Goal: Task Accomplishment & Management: Manage account settings

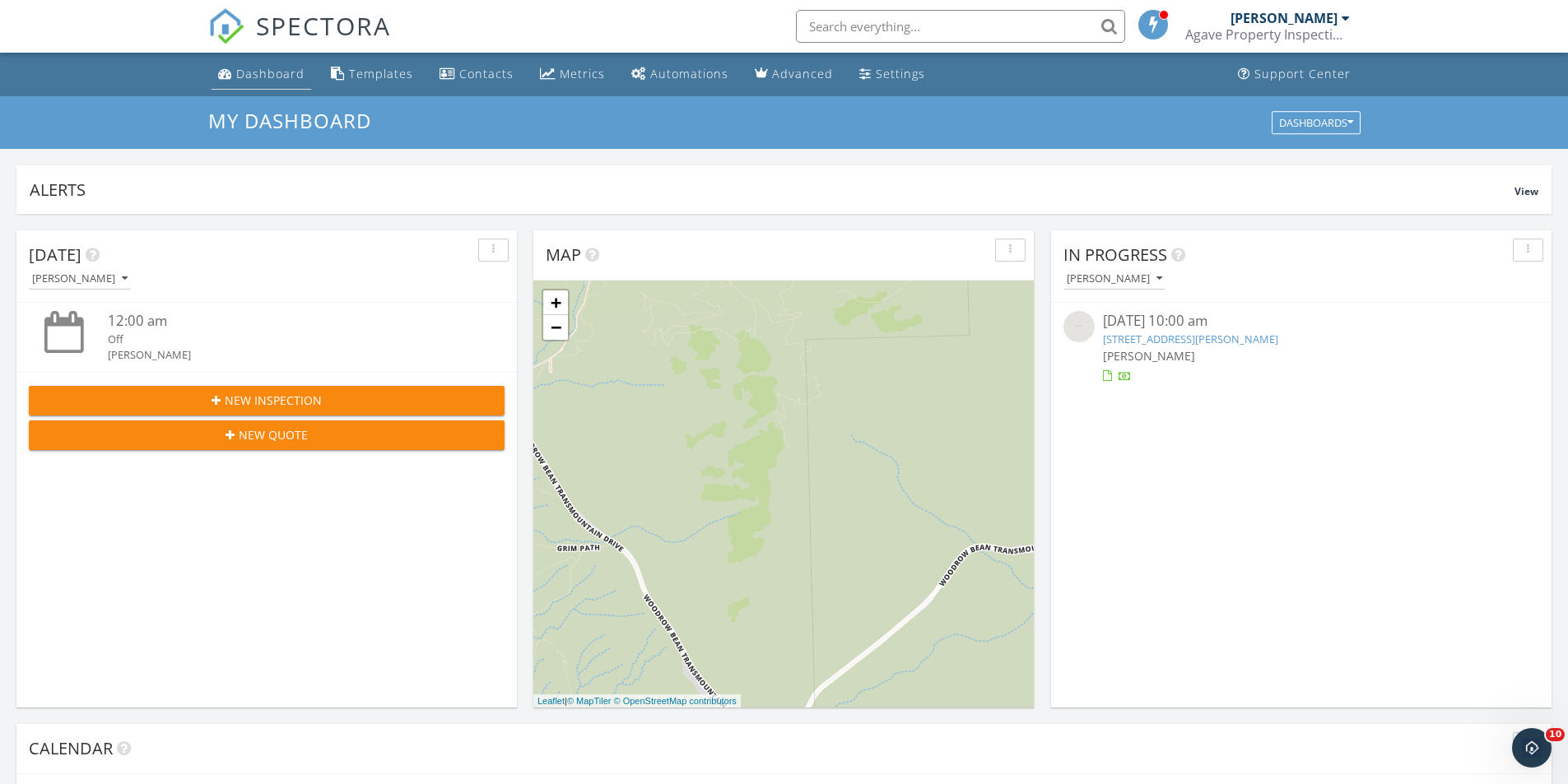
click at [215, 71] on link "Dashboard" at bounding box center [261, 74] width 99 height 31
click at [924, 79] on li "Settings" at bounding box center [891, 74] width 86 height 43
click at [914, 80] on div "Settings" at bounding box center [900, 74] width 49 height 16
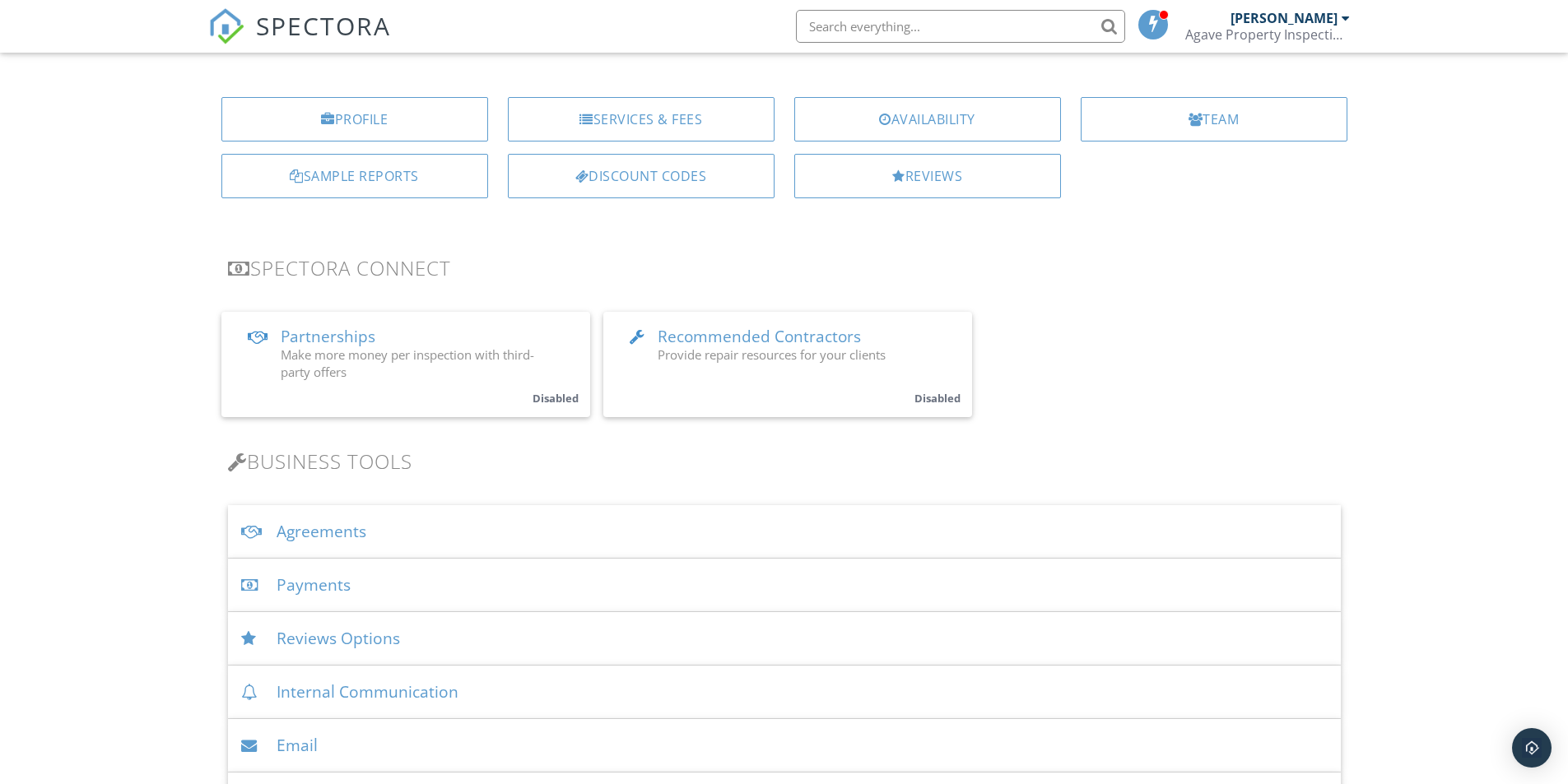
scroll to position [83, 0]
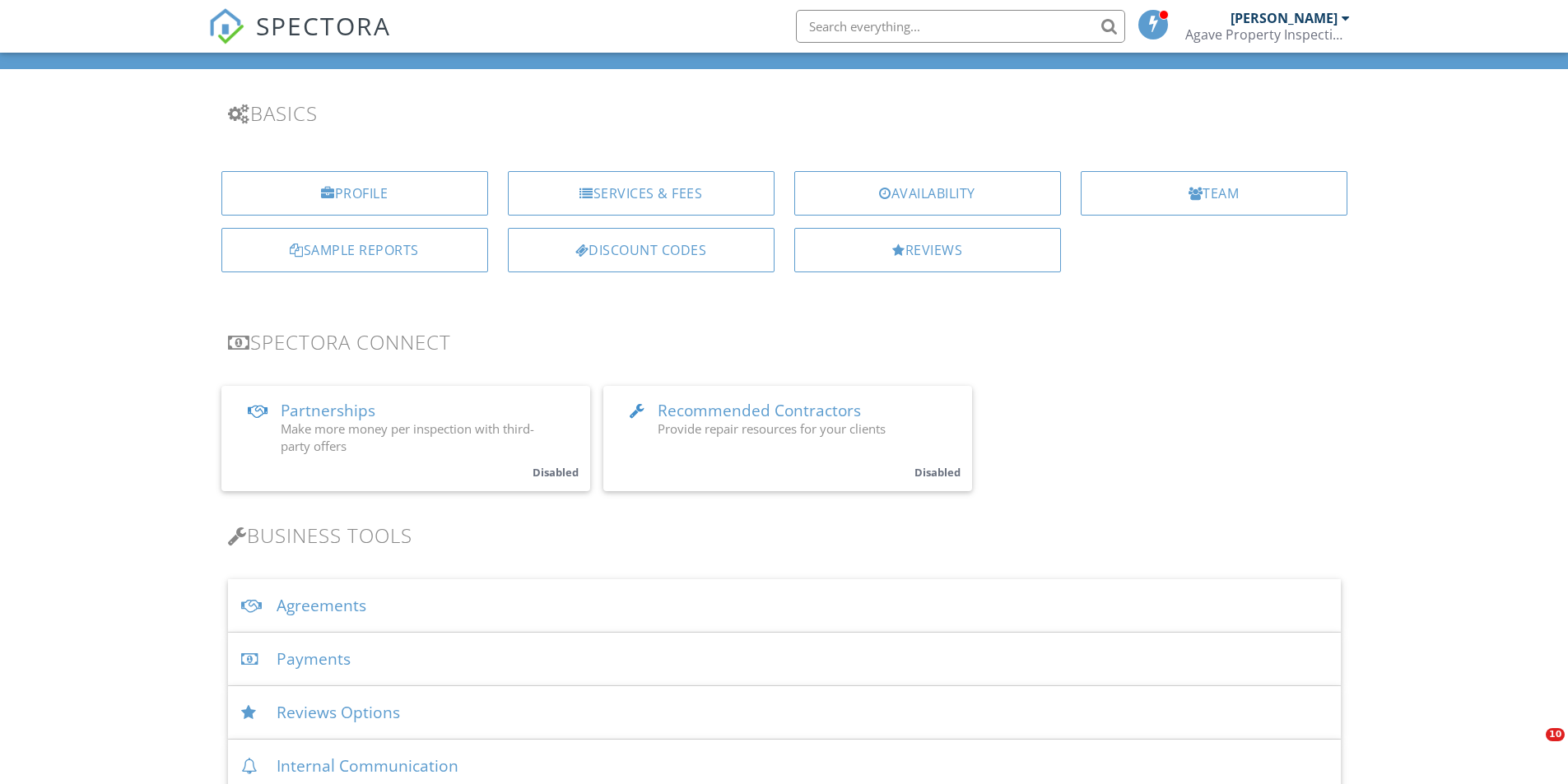
click at [340, 675] on div "Payments" at bounding box center [784, 660] width 1113 height 53
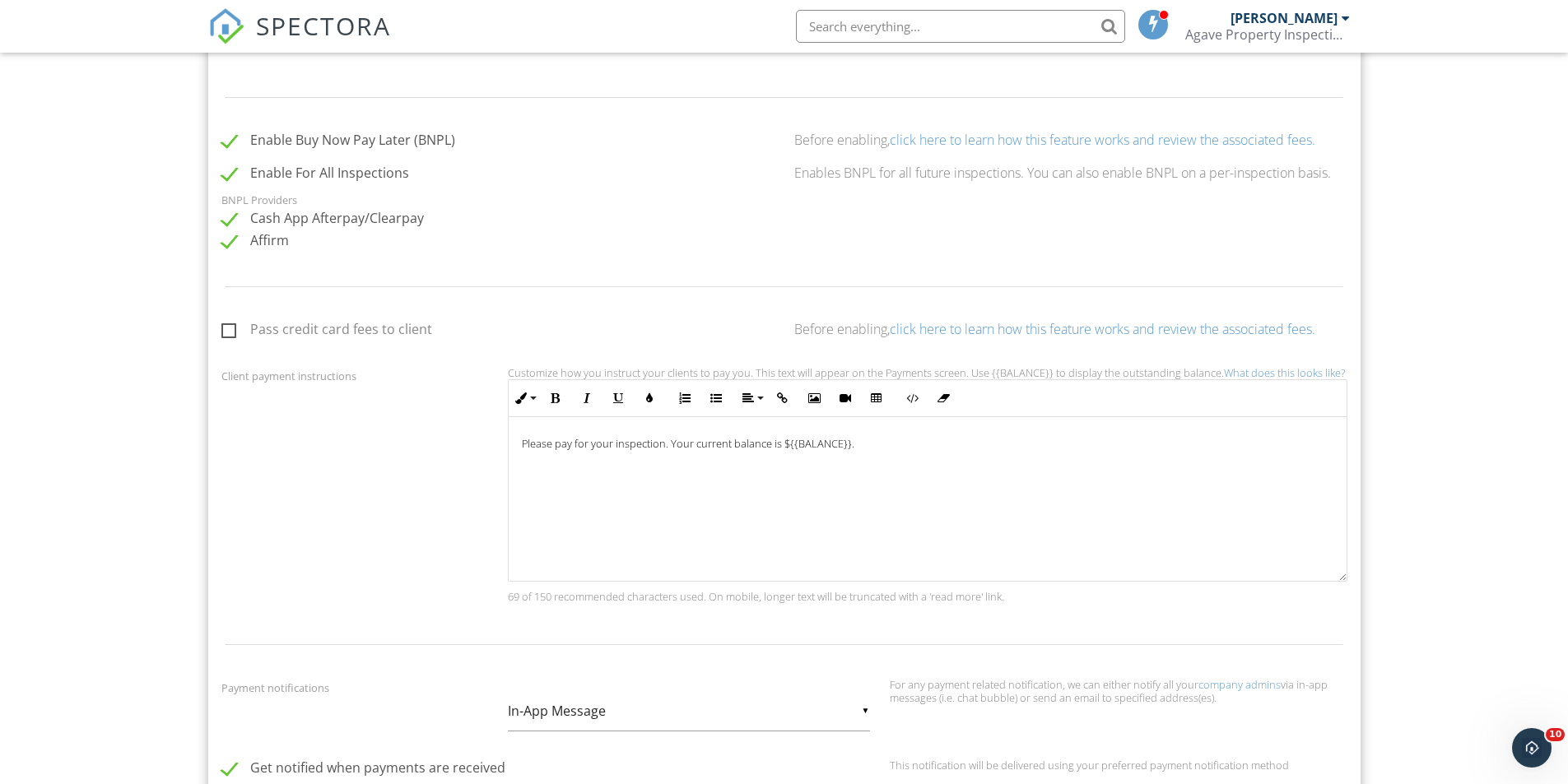
scroll to position [823, 0]
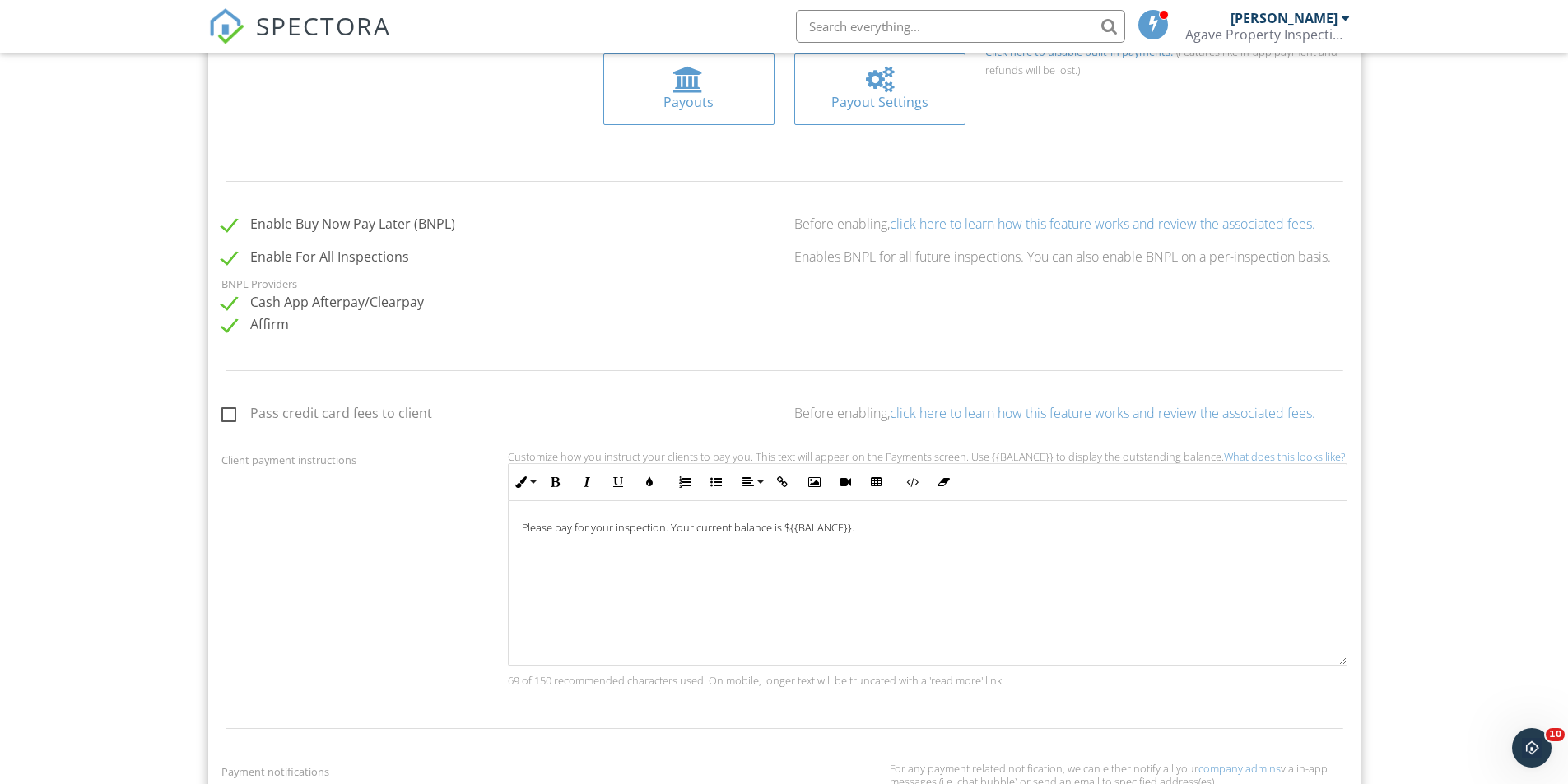
click at [233, 419] on label "Pass credit card fees to client" at bounding box center [327, 416] width 211 height 21
click at [232, 419] on input "Pass credit card fees to client" at bounding box center [227, 416] width 11 height 11
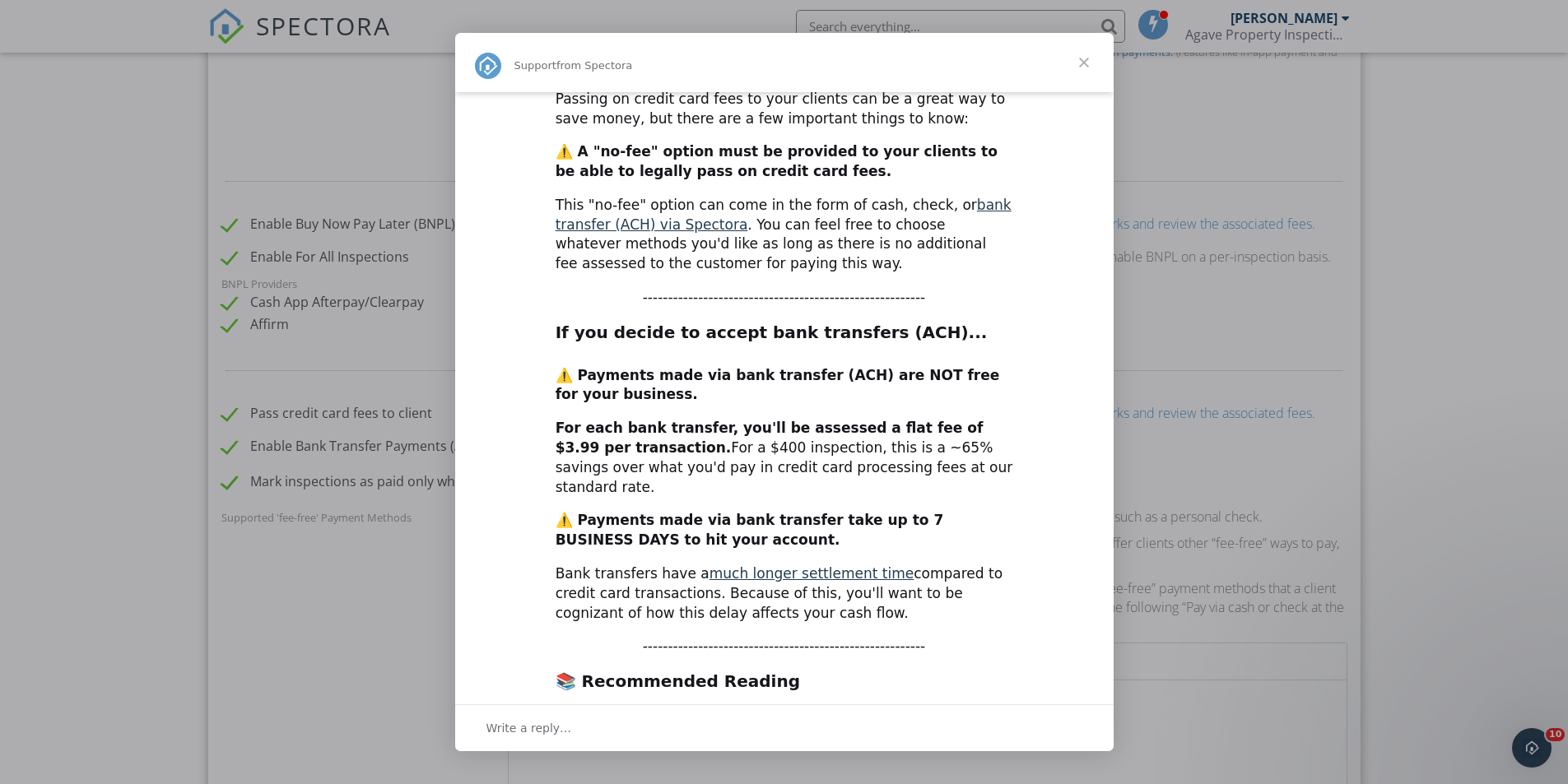
scroll to position [172, 0]
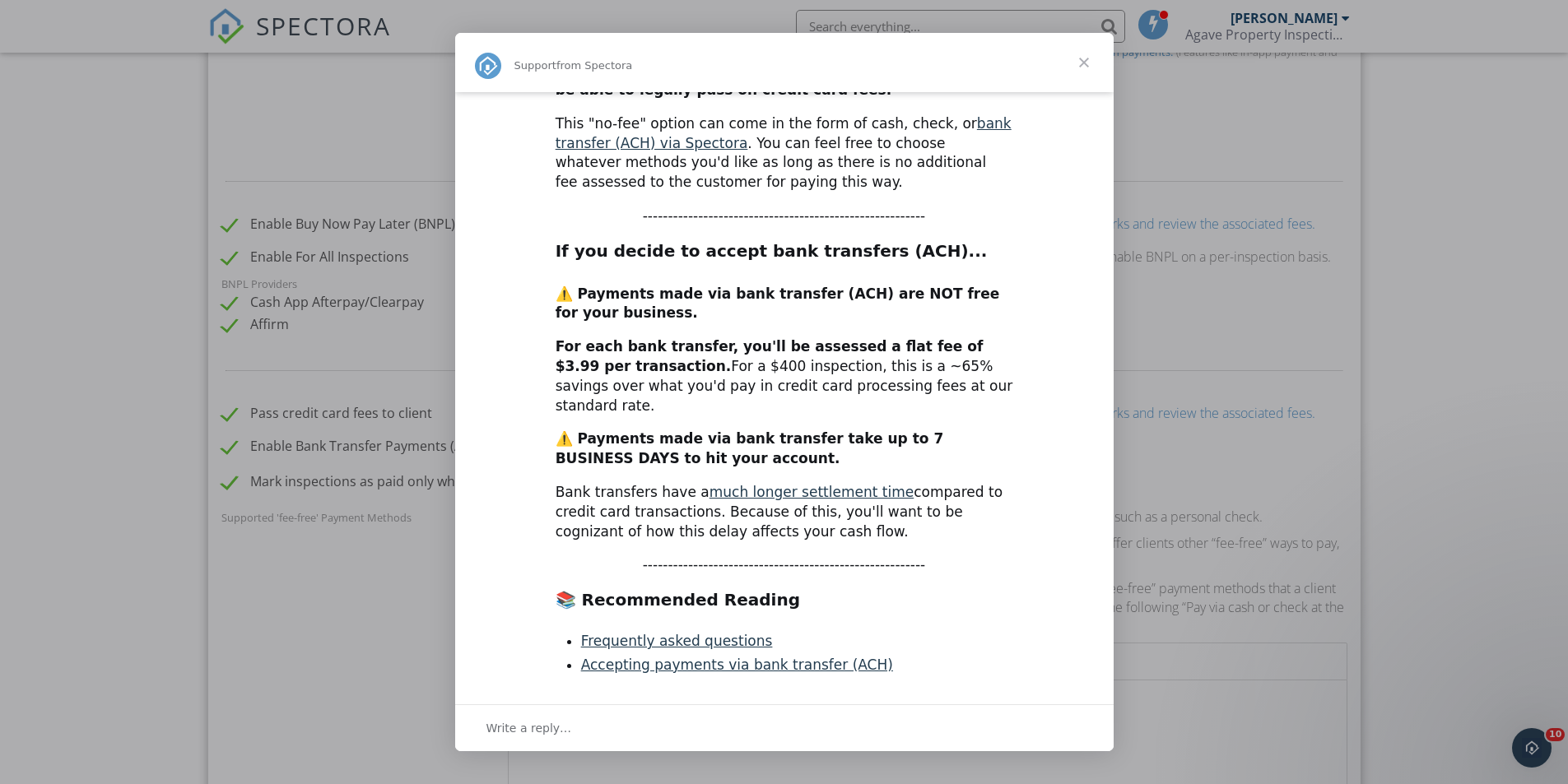
click at [1091, 68] on span "Close" at bounding box center [1084, 62] width 59 height 59
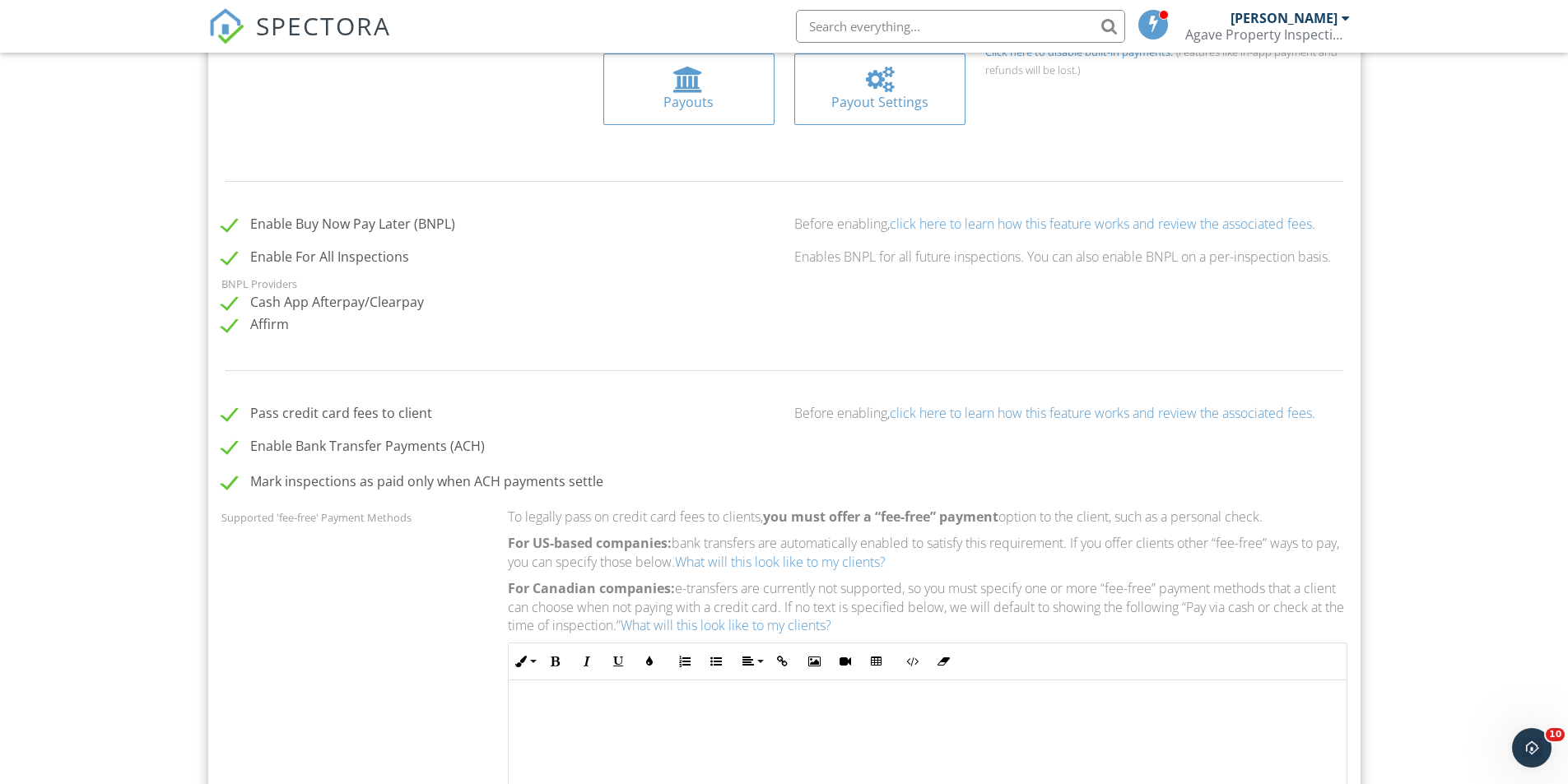
click at [229, 415] on label "Pass credit card fees to client" at bounding box center [327, 416] width 211 height 21
checkbox input "false"
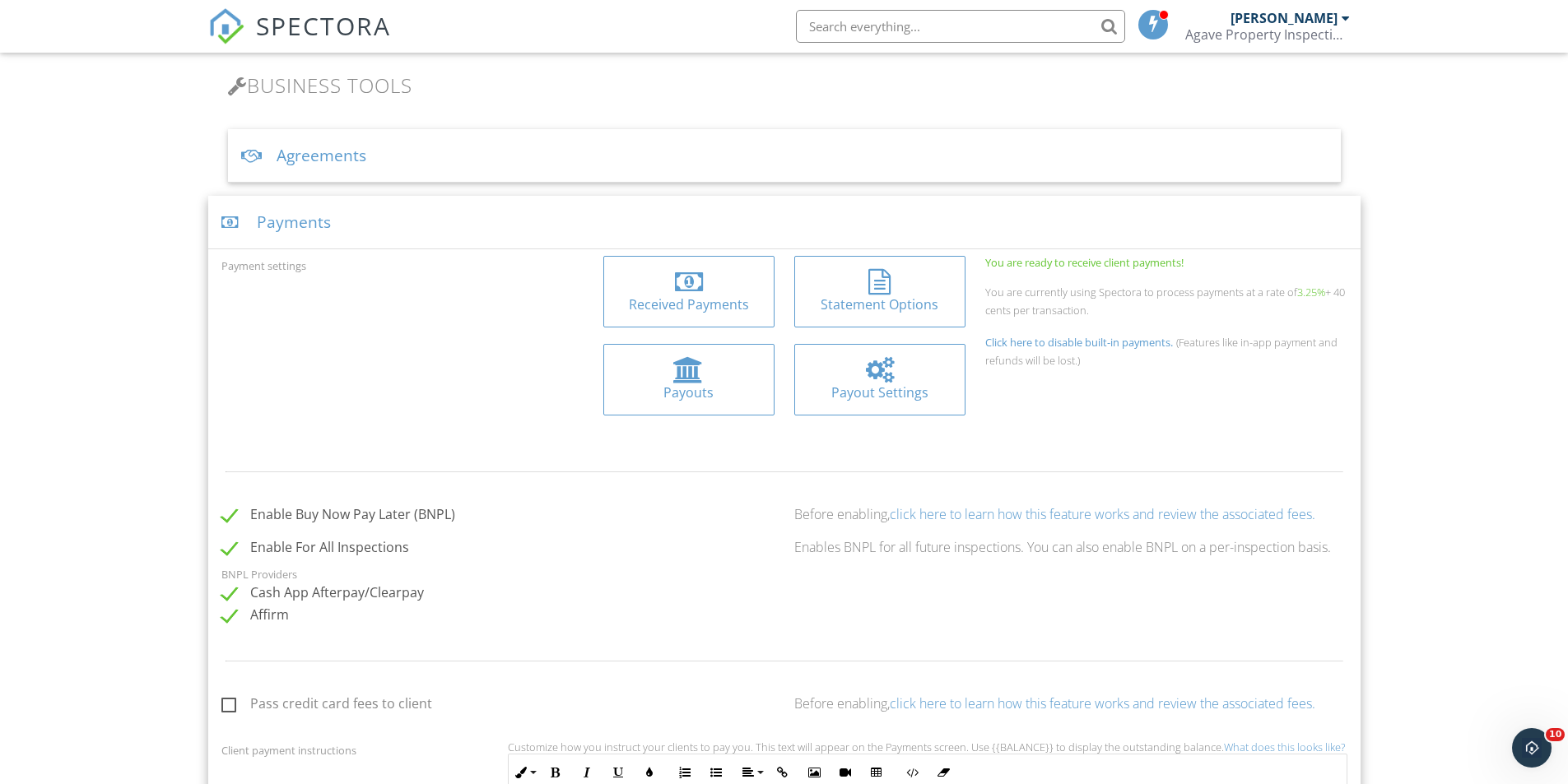
scroll to position [329, 0]
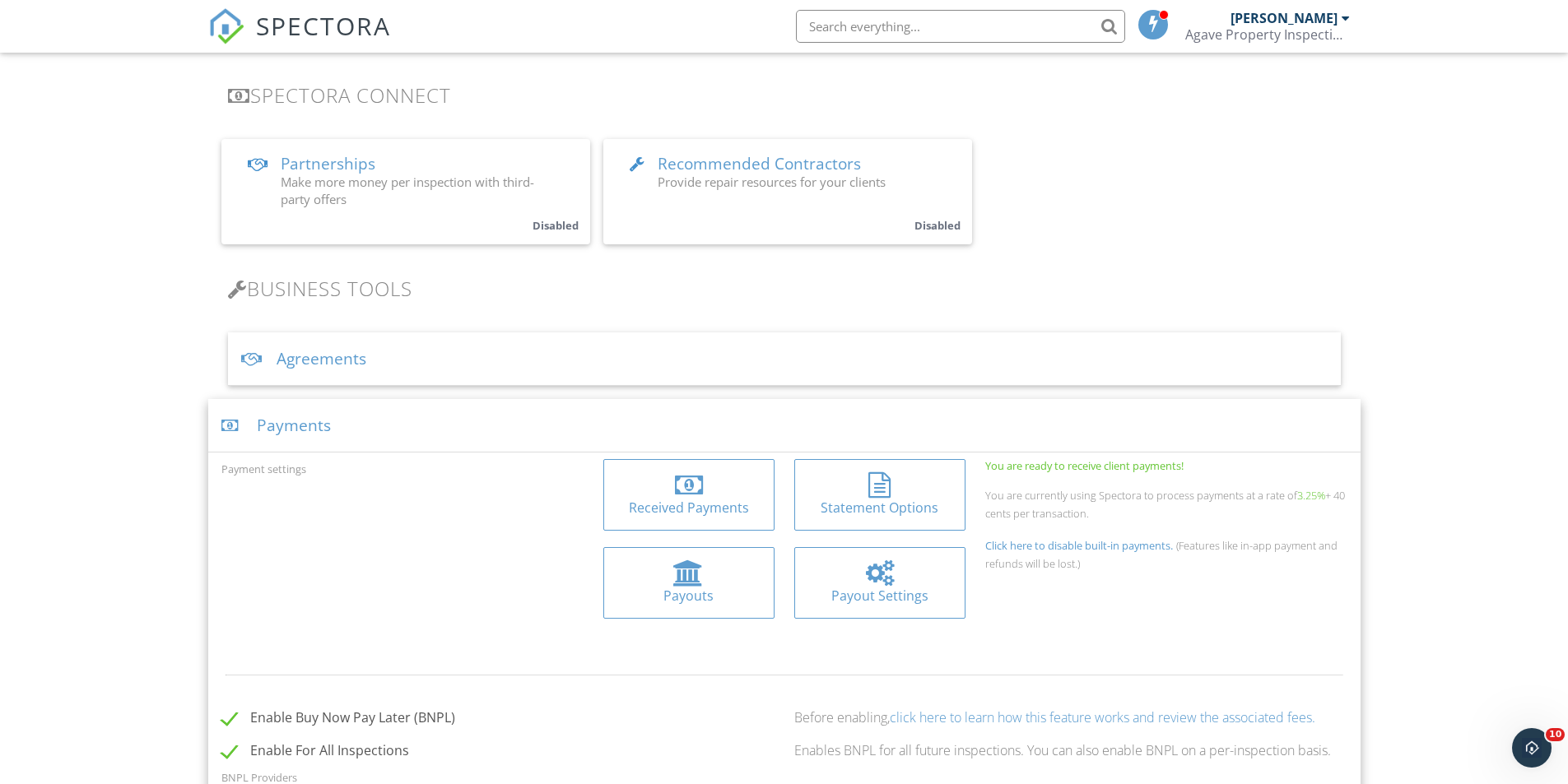
click at [736, 489] on div at bounding box center [688, 486] width 145 height 27
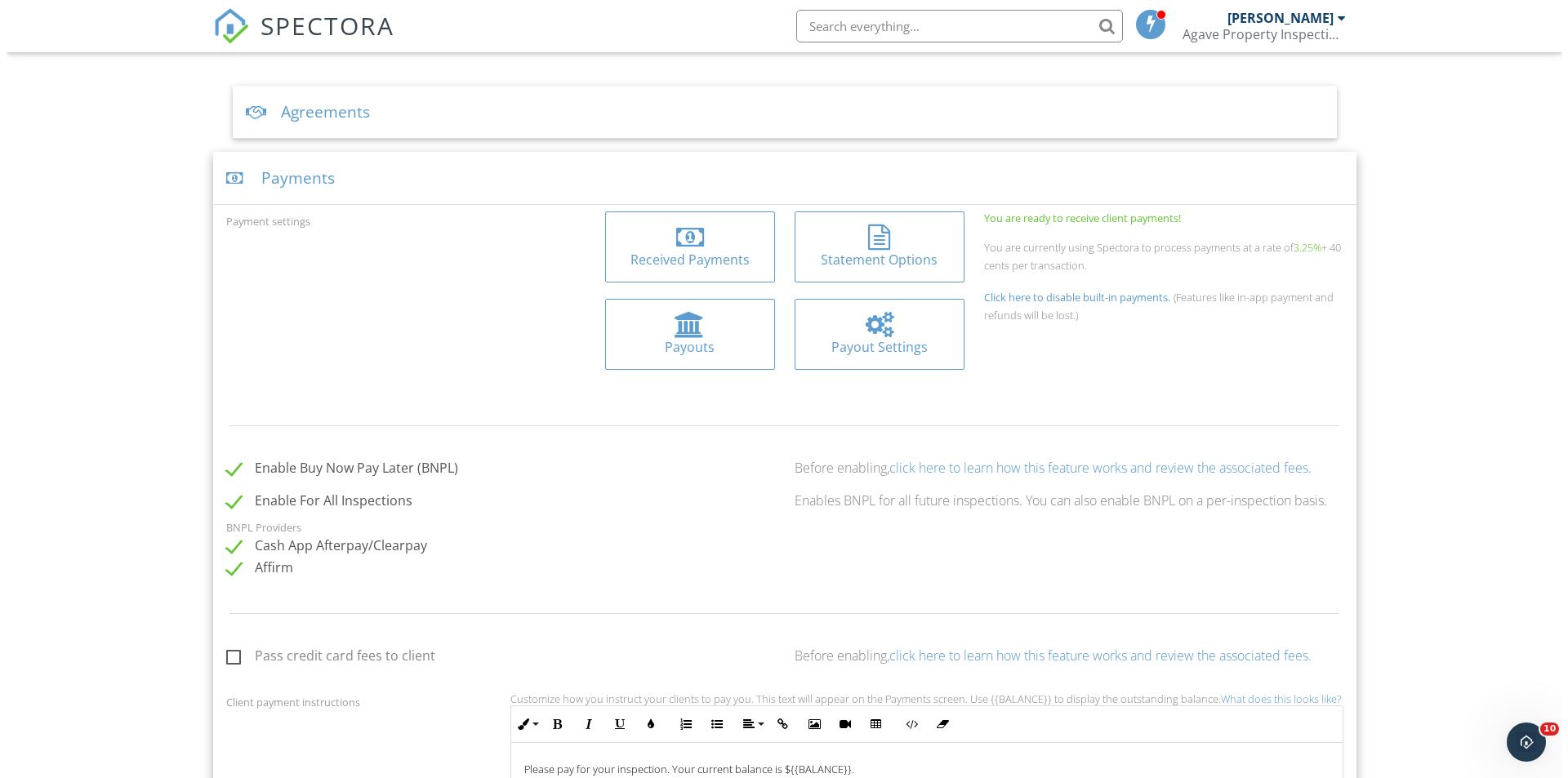
scroll to position [572, 0]
click at [891, 262] on div "Statement Options" at bounding box center [872, 259] width 144 height 18
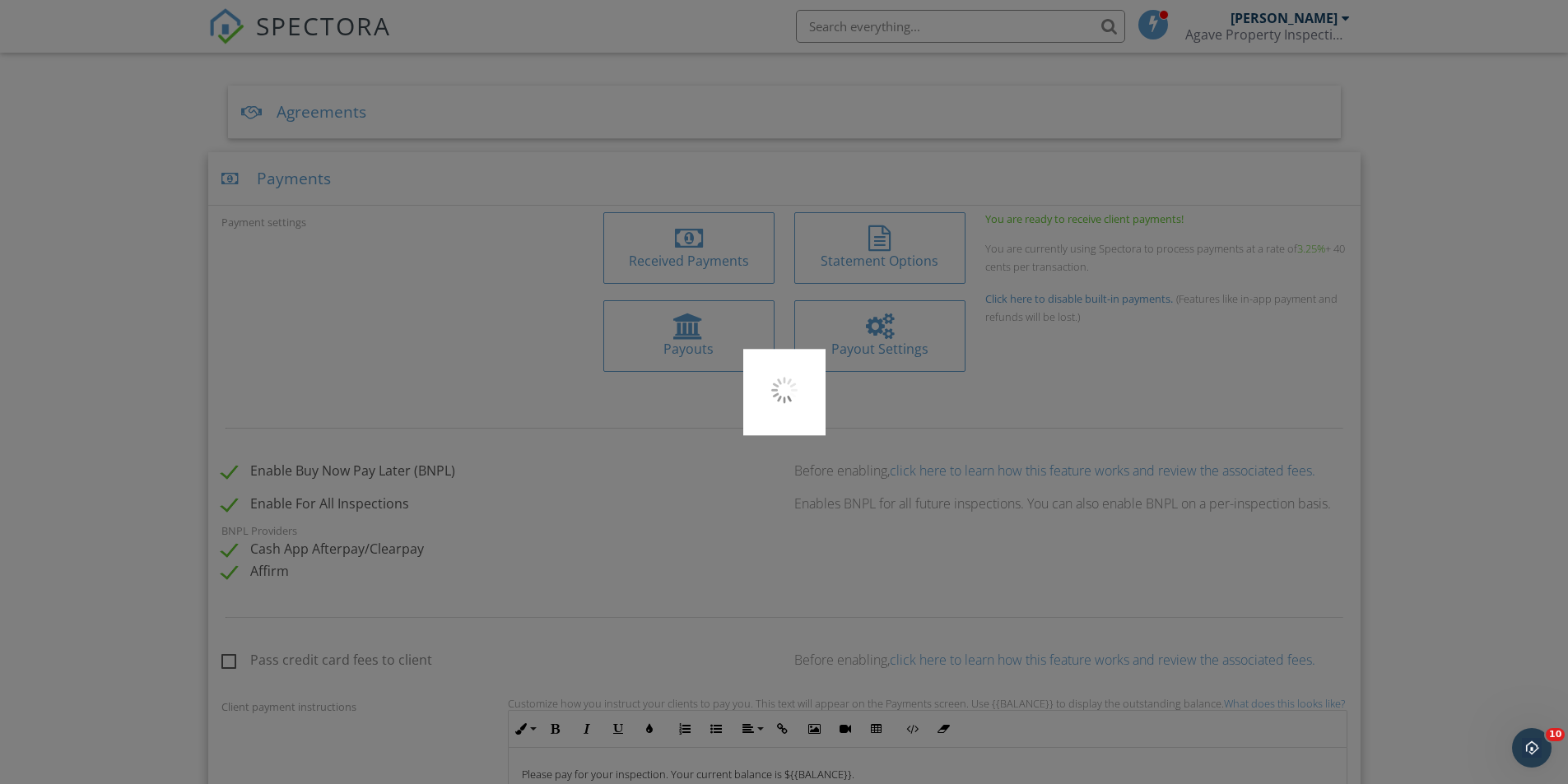
type input "AGAVE PROP"
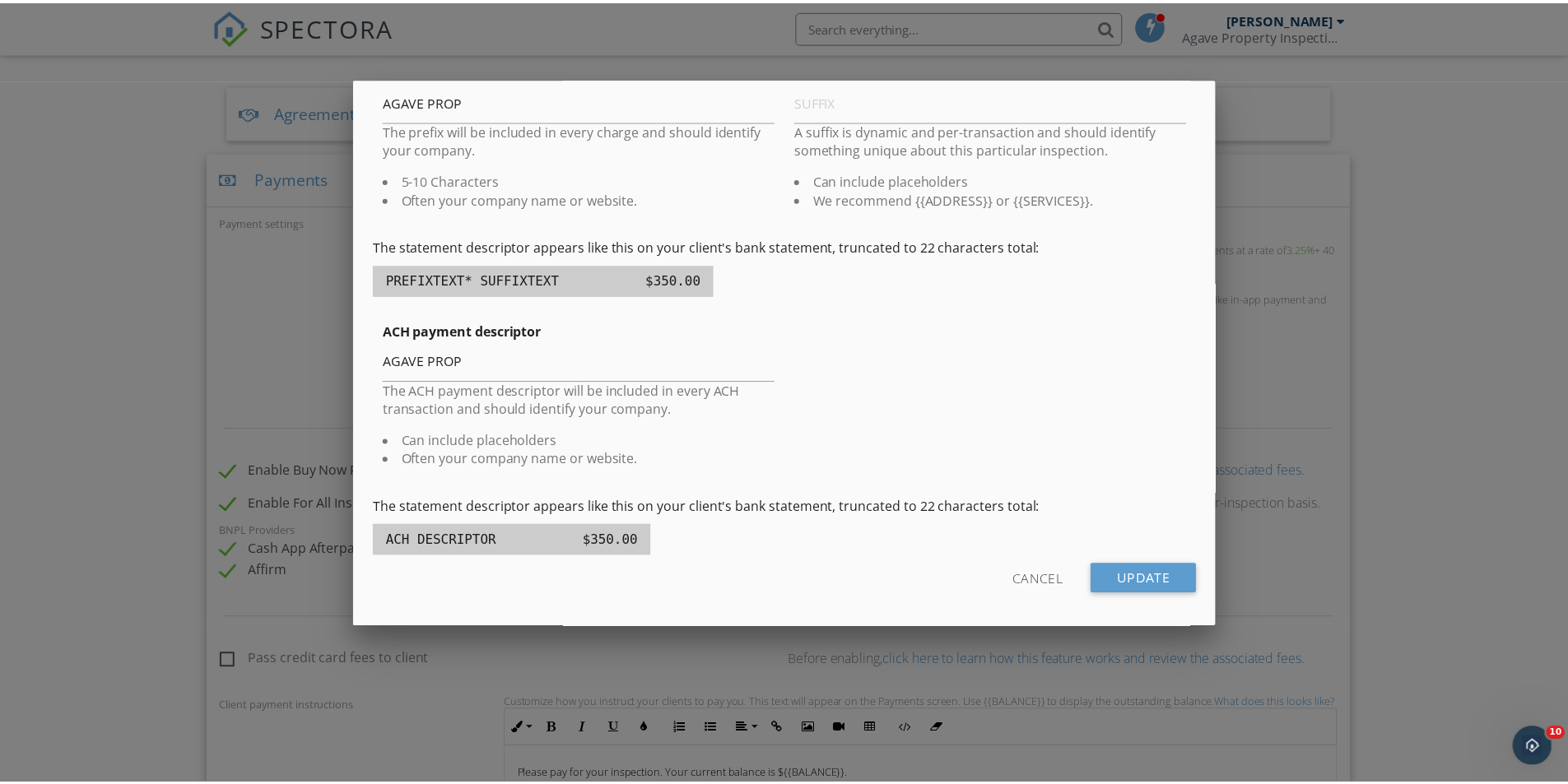
scroll to position [233, 0]
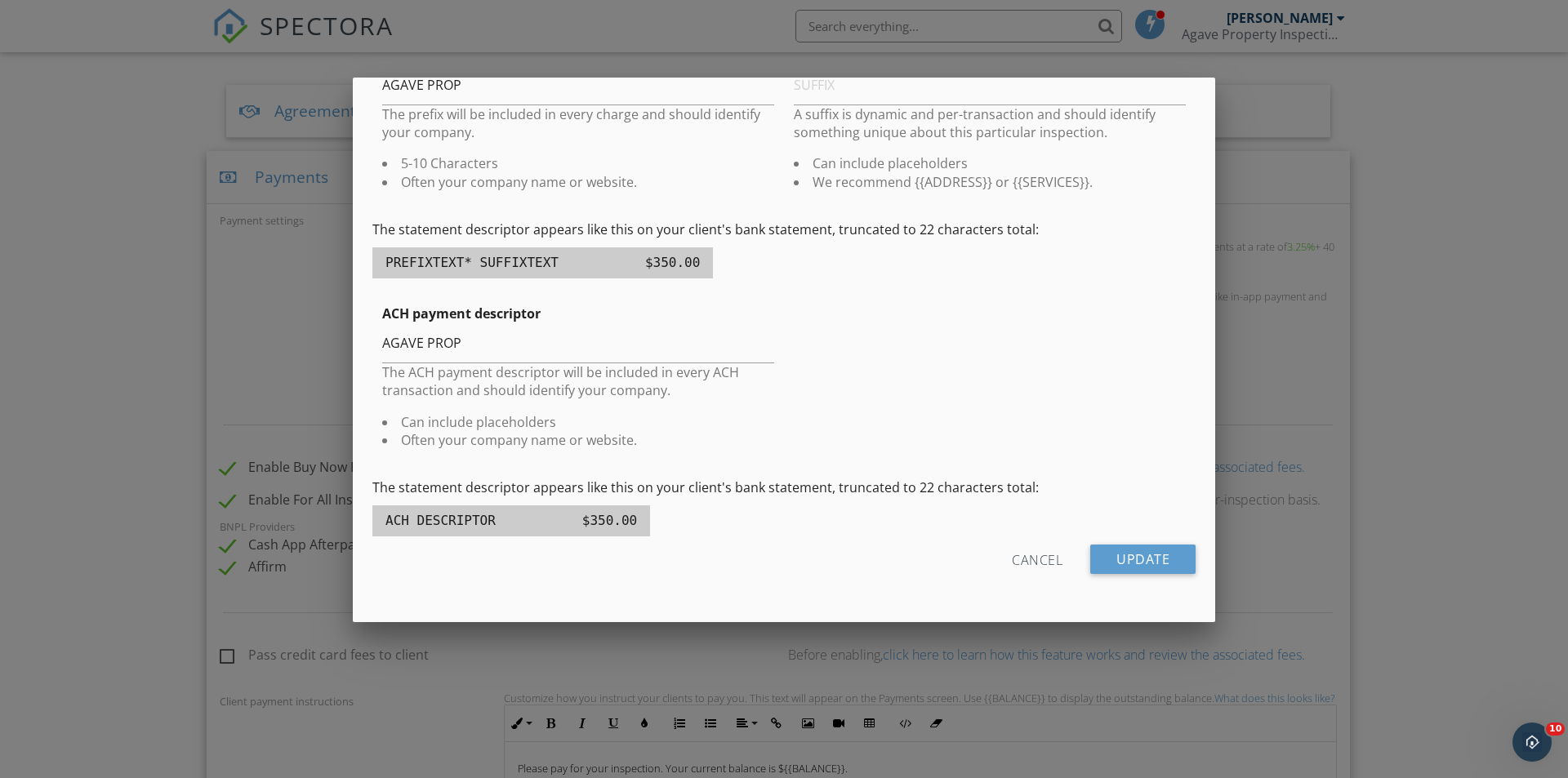
click at [1295, 170] on div at bounding box center [784, 404] width 1568 height 972
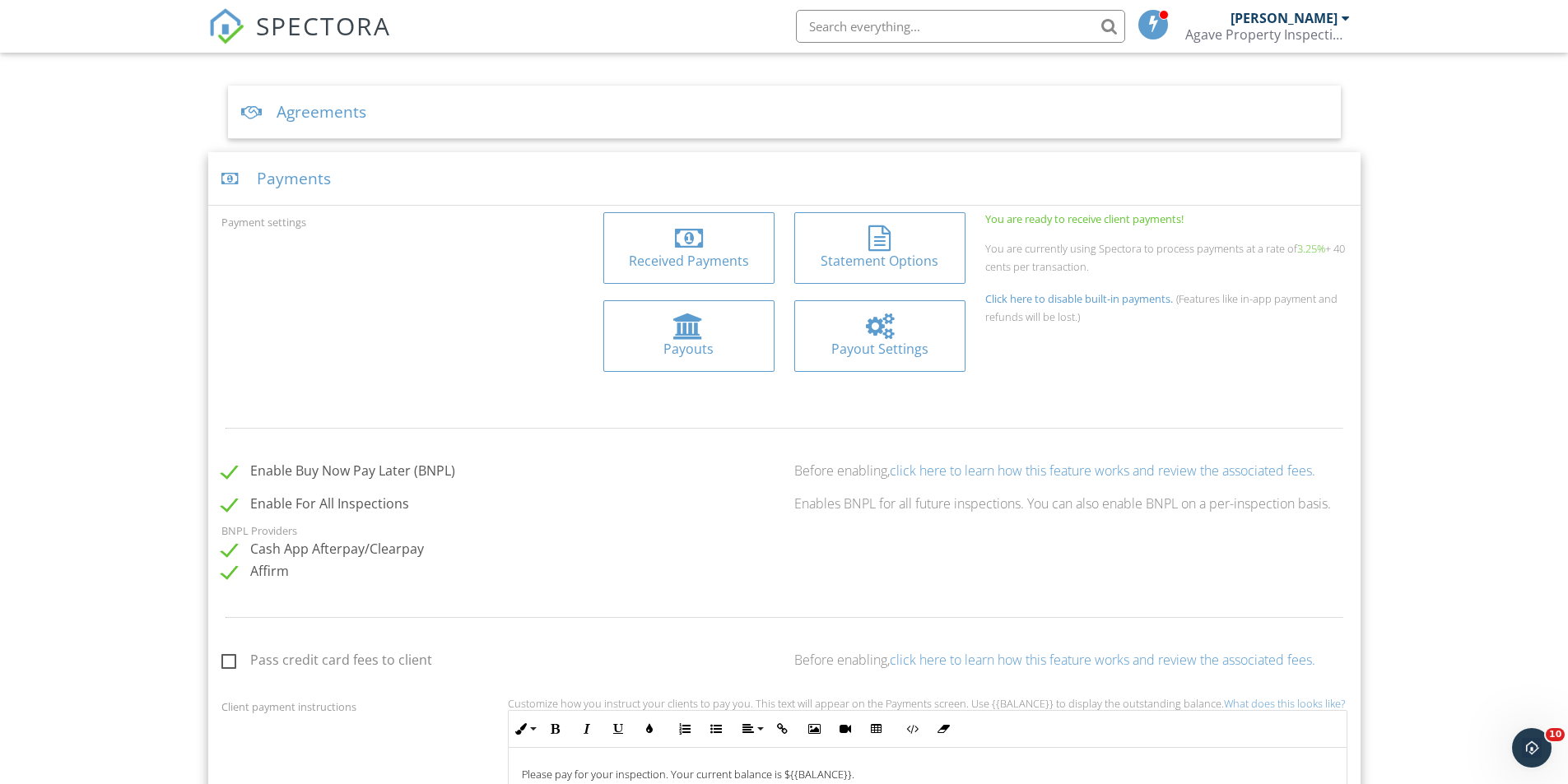
click at [740, 345] on div "Payouts" at bounding box center [688, 349] width 145 height 18
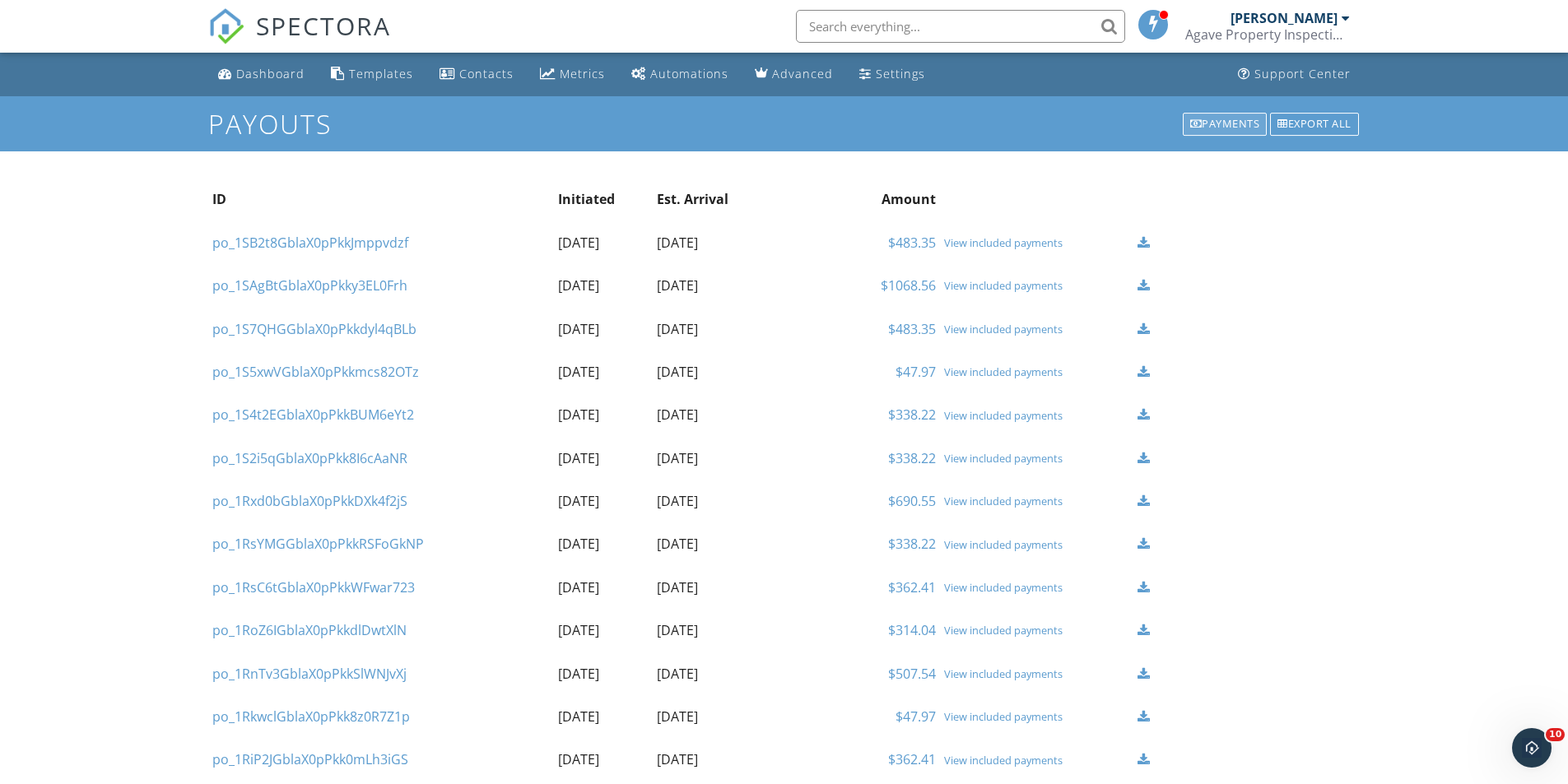
click at [1197, 114] on div "Payments" at bounding box center [1225, 123] width 85 height 23
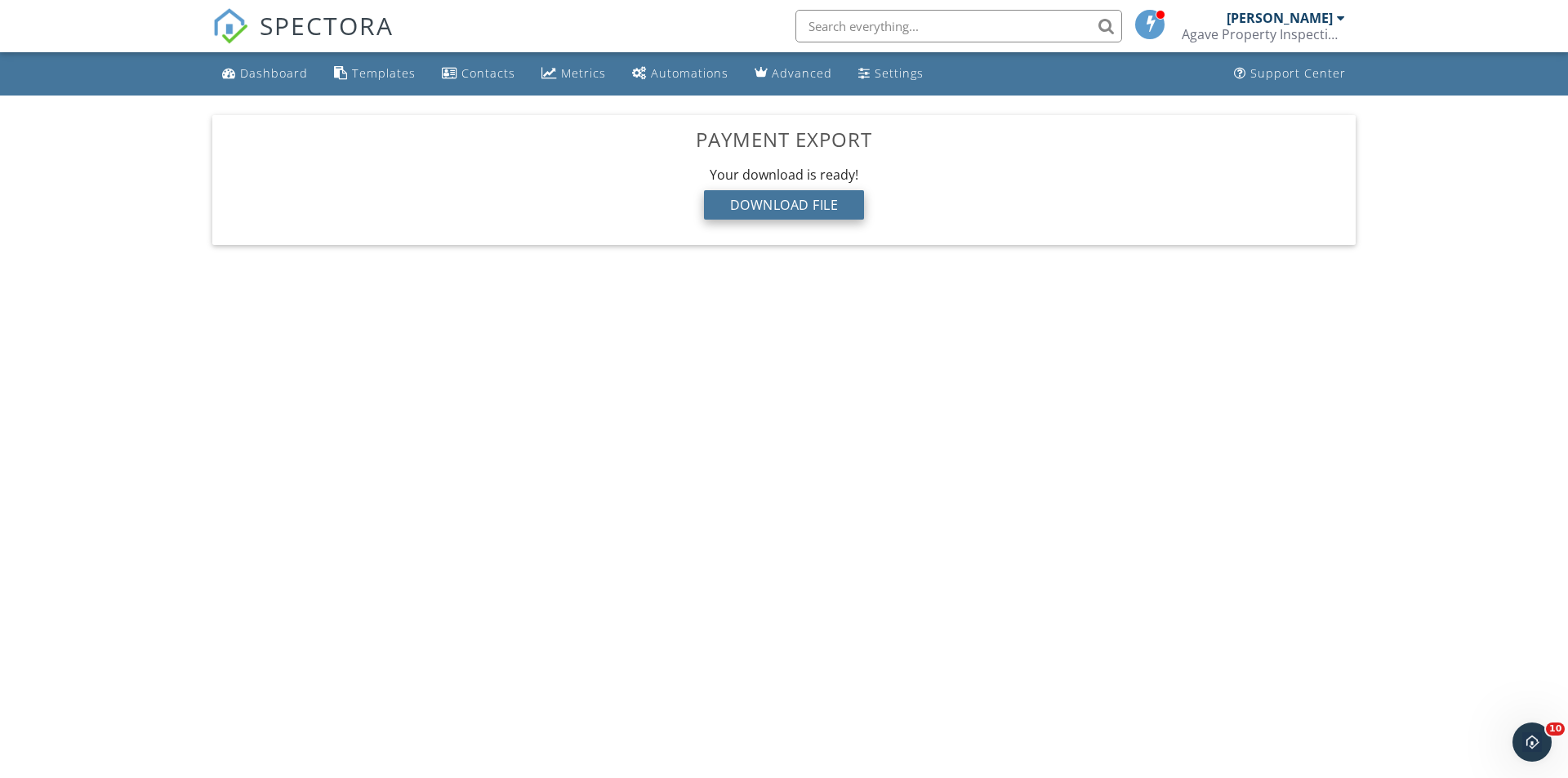
click at [802, 201] on div "Download File" at bounding box center [784, 205] width 161 height 29
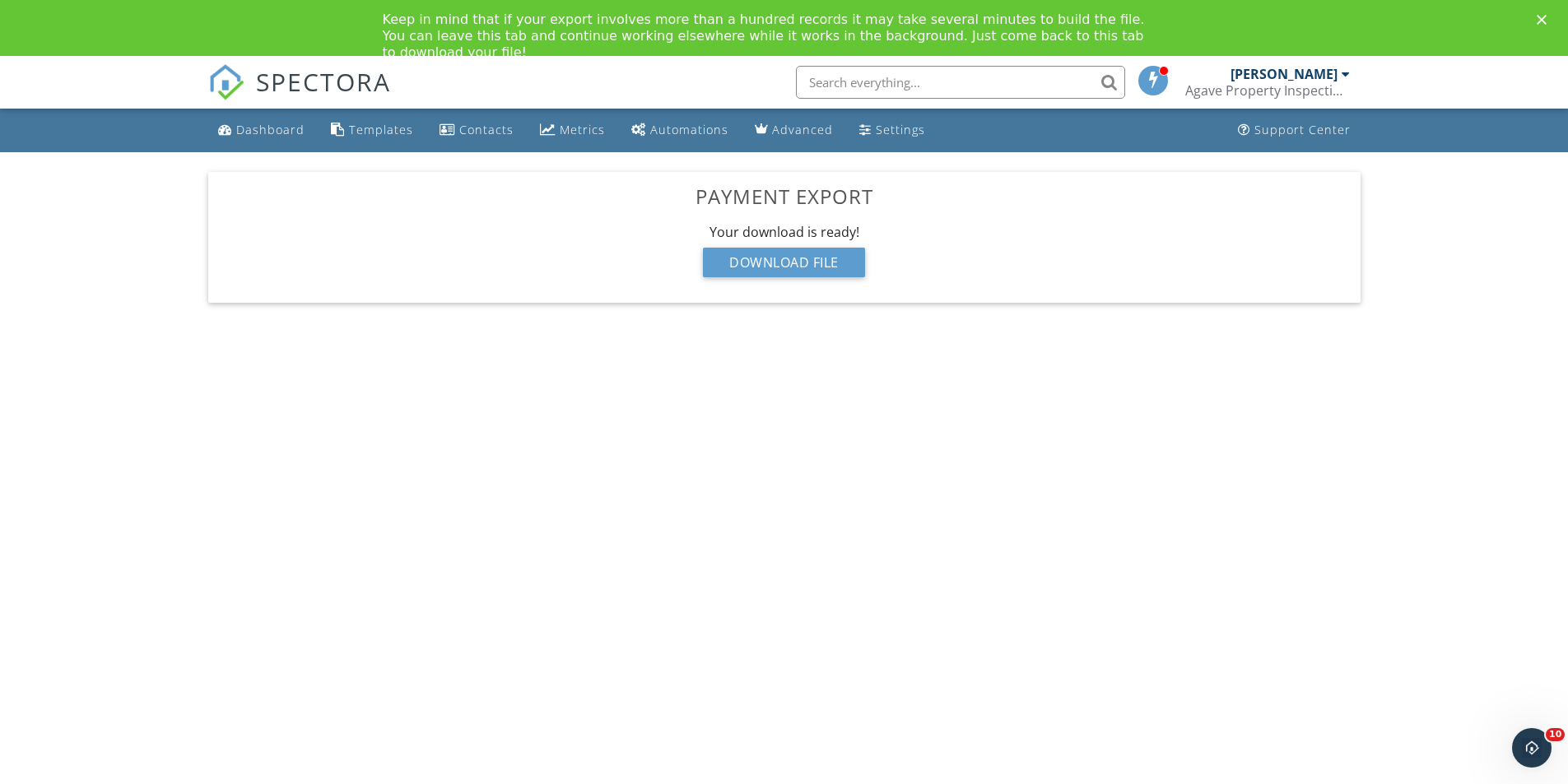
click at [305, 84] on span "SPECTORA" at bounding box center [323, 81] width 135 height 34
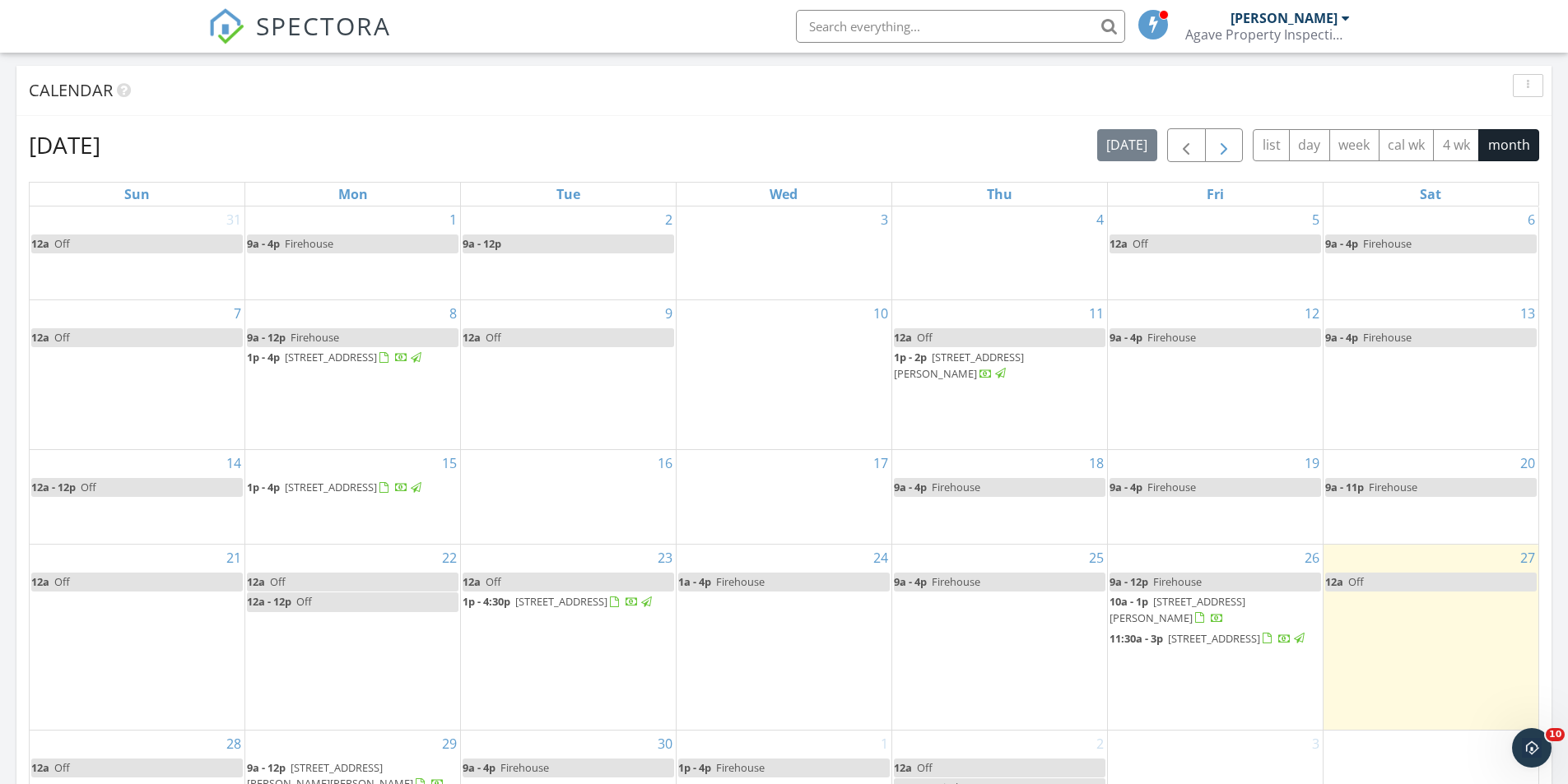
scroll to position [576, 0]
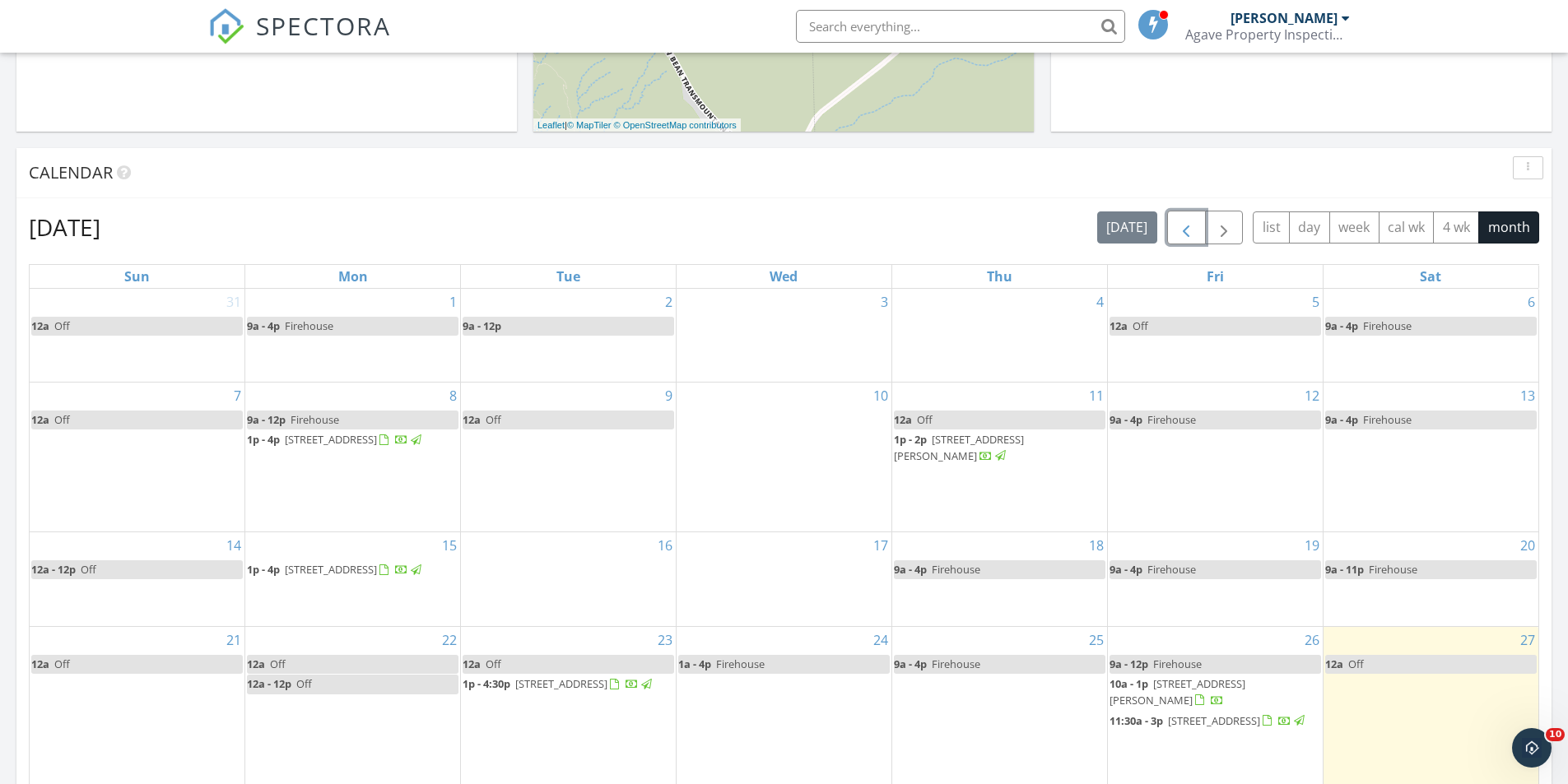
click at [1176, 228] on span "button" at bounding box center [1186, 228] width 20 height 20
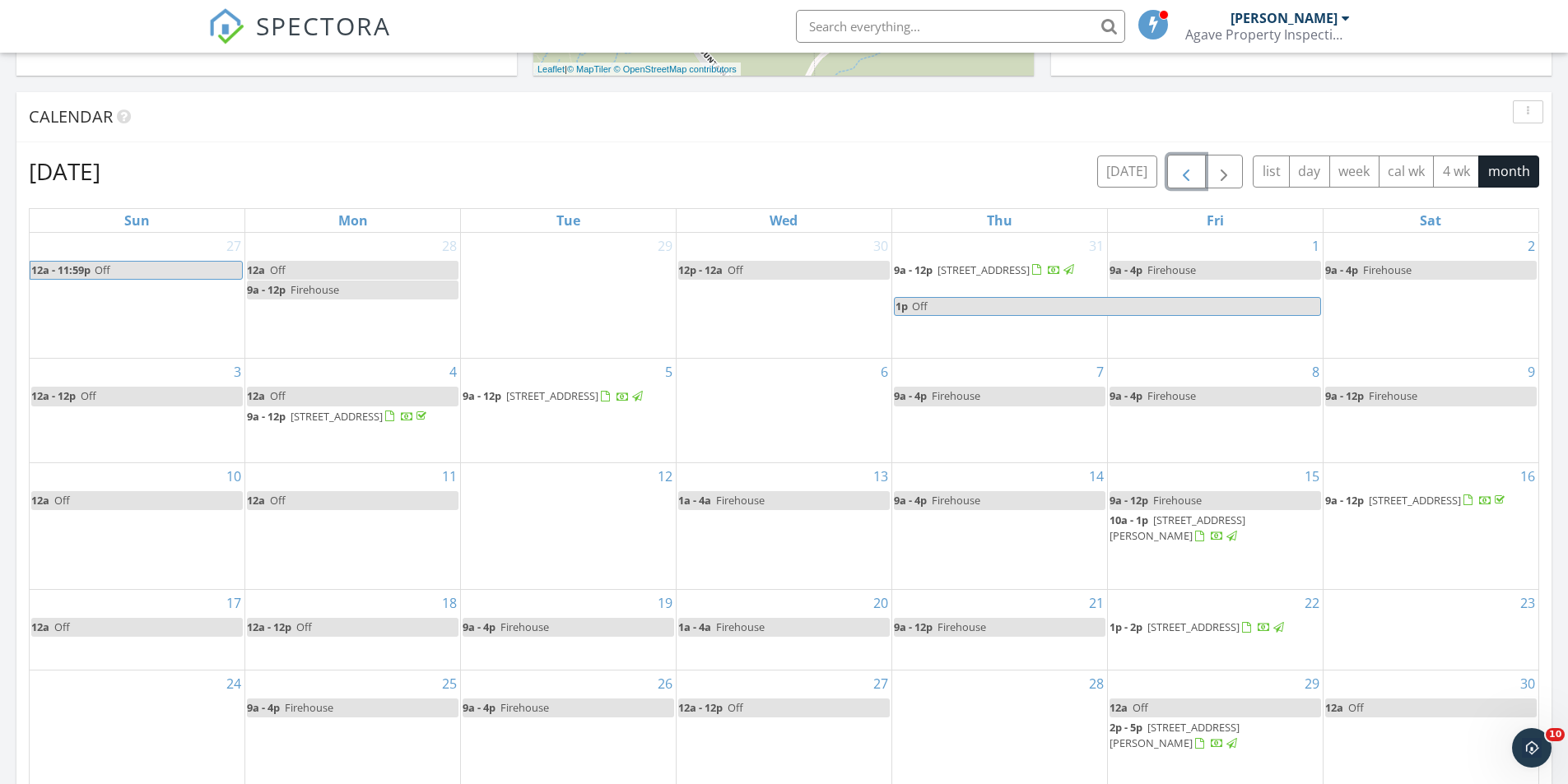
scroll to position [659, 0]
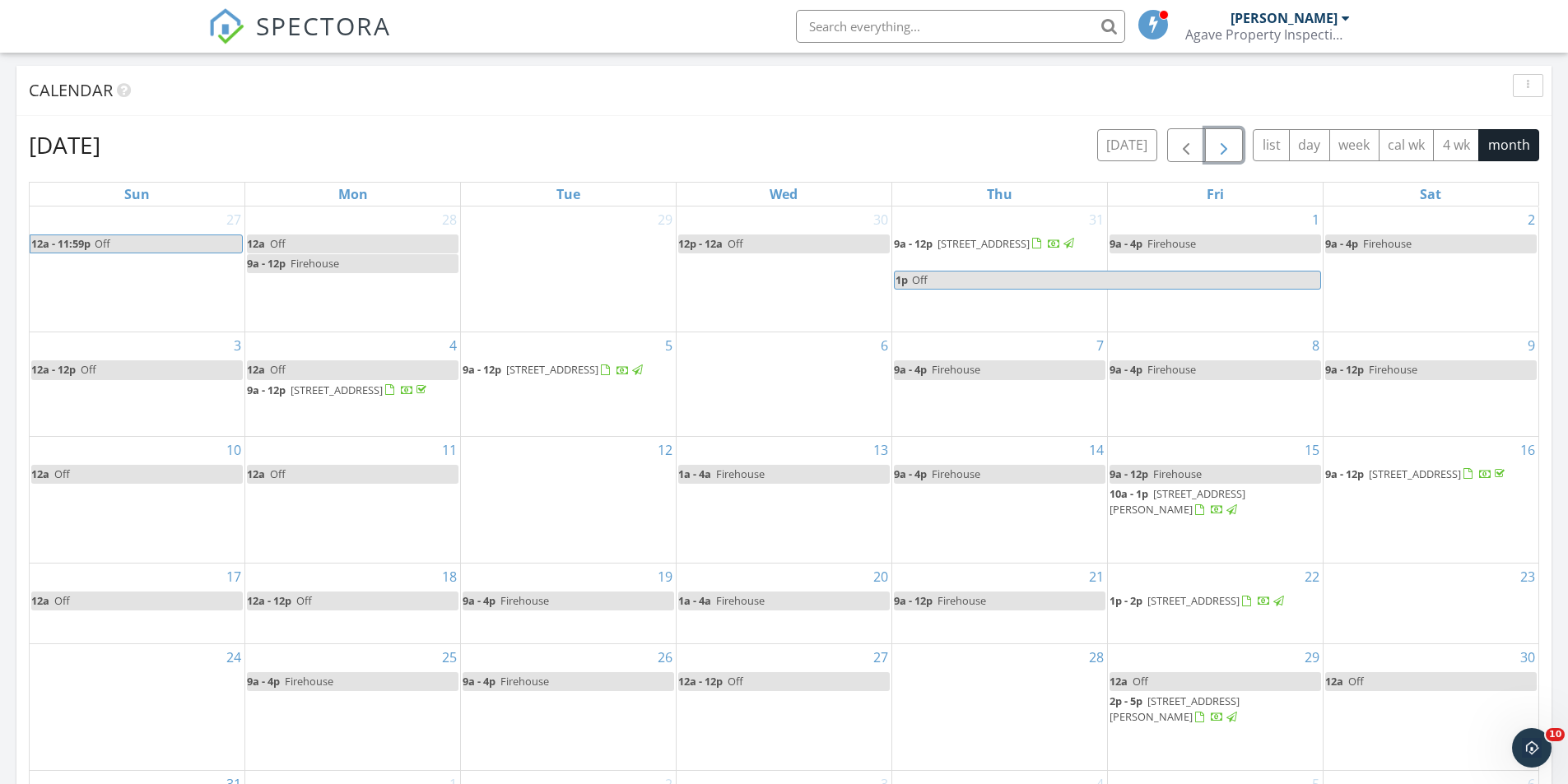
click at [1225, 155] on span "button" at bounding box center [1224, 146] width 20 height 20
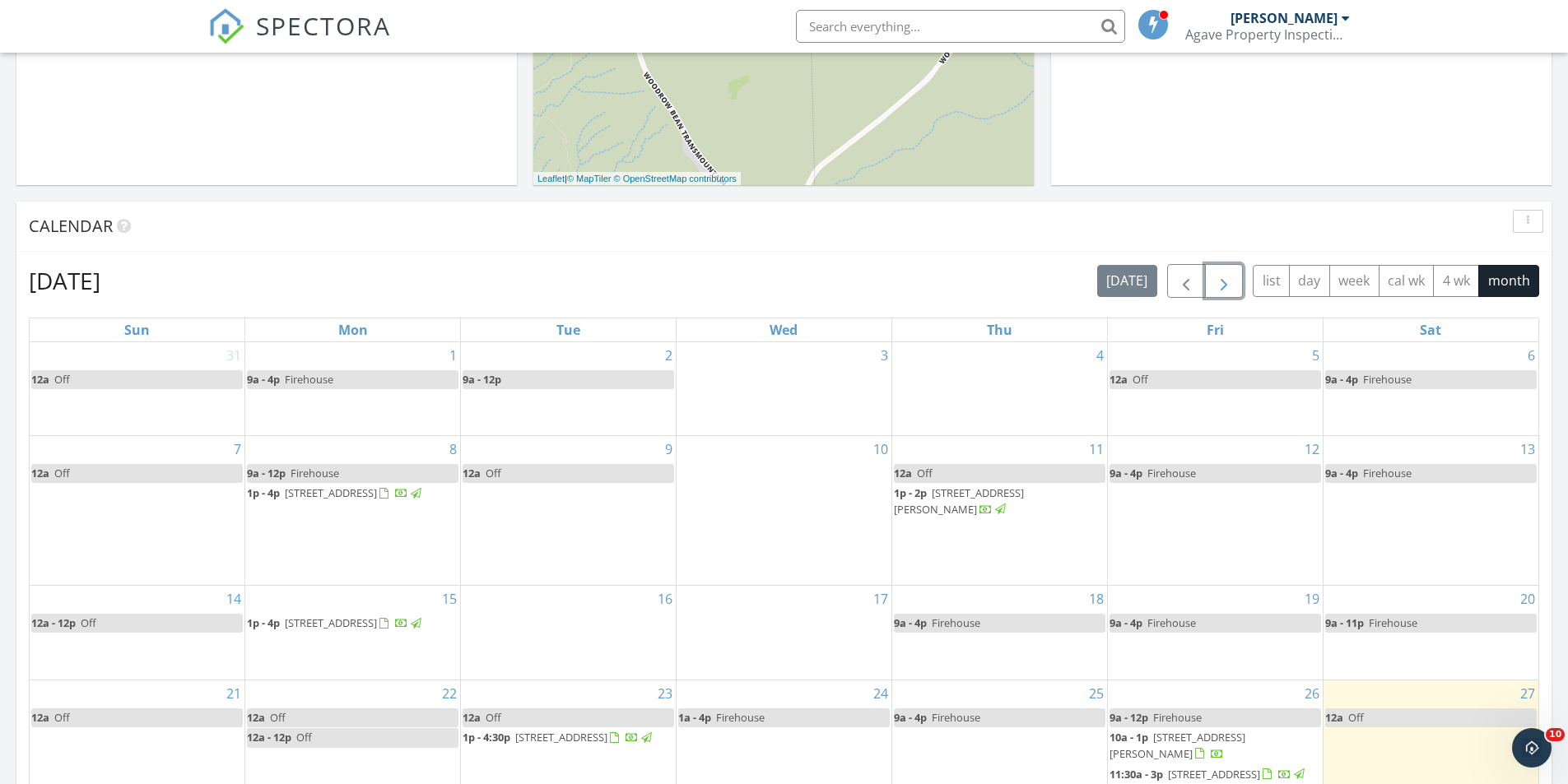
scroll to position [493, 0]
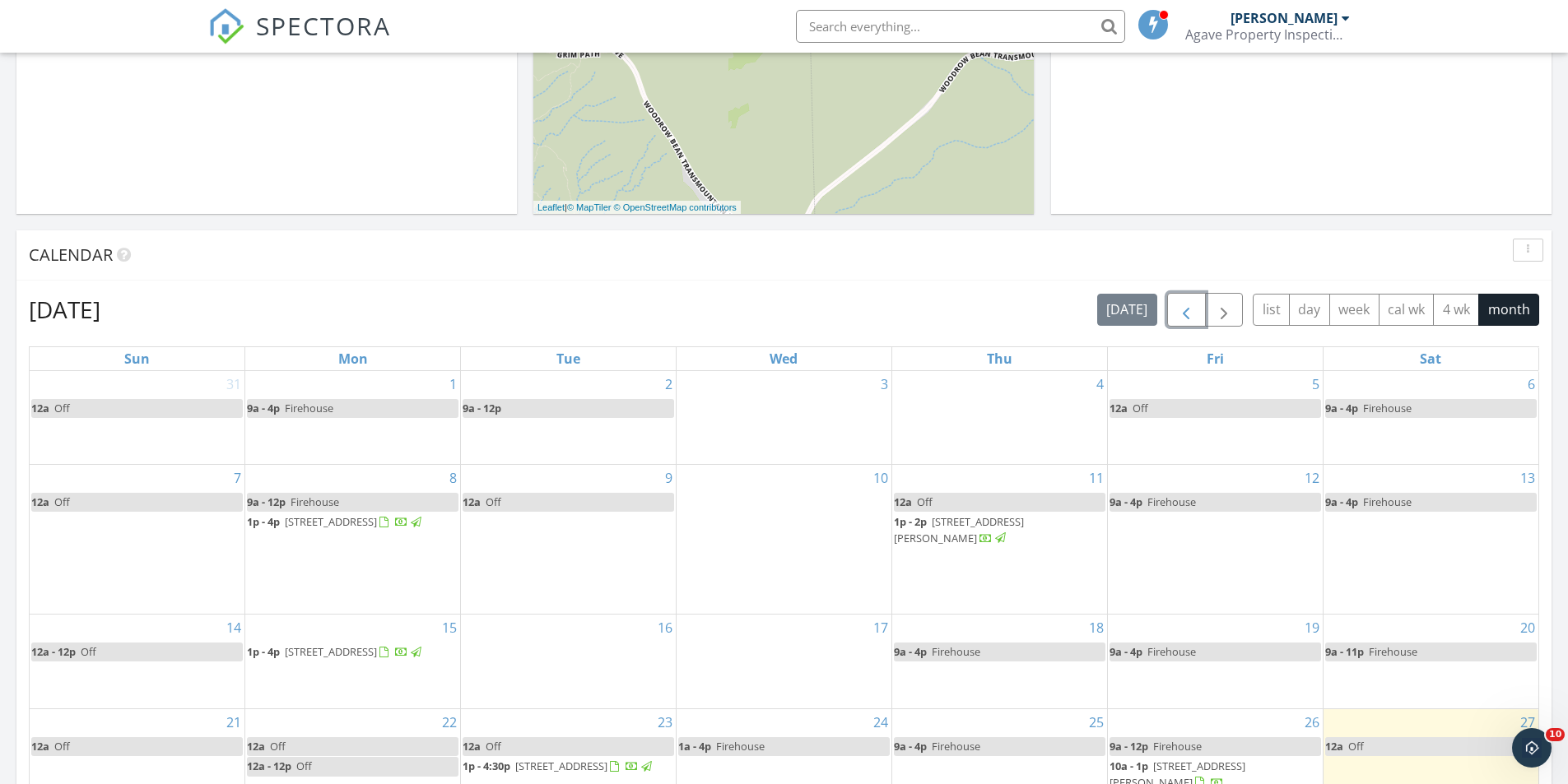
click at [1197, 313] on button "button" at bounding box center [1186, 310] width 38 height 33
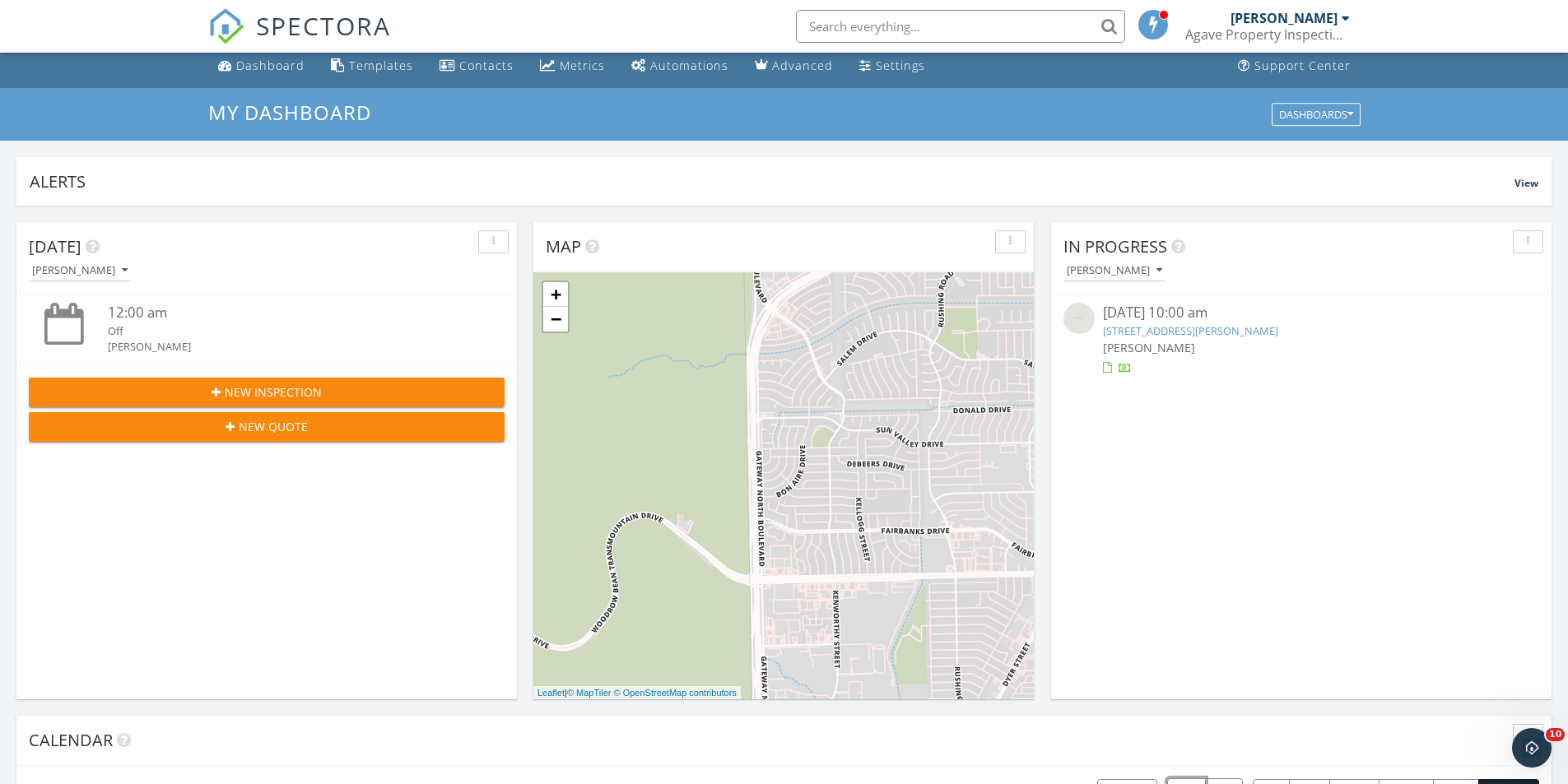
scroll to position [0, 0]
